Goal: Find contact information: Find contact information

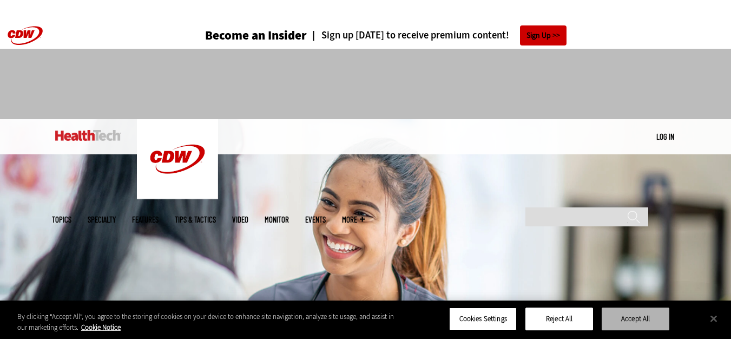
click at [628, 321] on button "Accept All" at bounding box center [636, 318] width 68 height 23
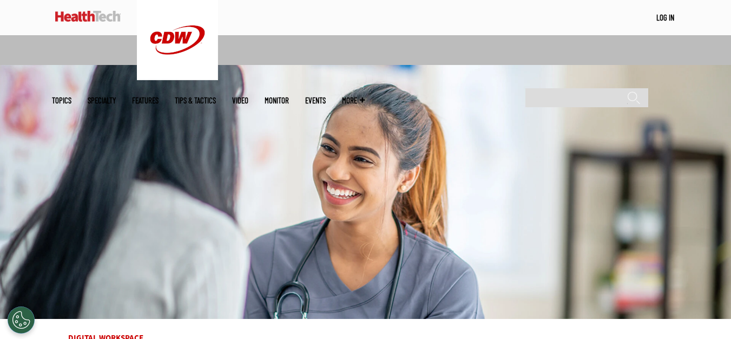
scroll to position [2866, 0]
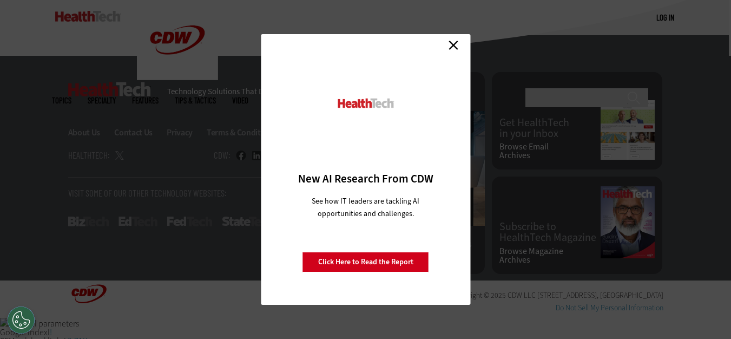
click at [450, 41] on link "Close" at bounding box center [453, 45] width 16 height 16
